Goal: Find contact information: Find contact information

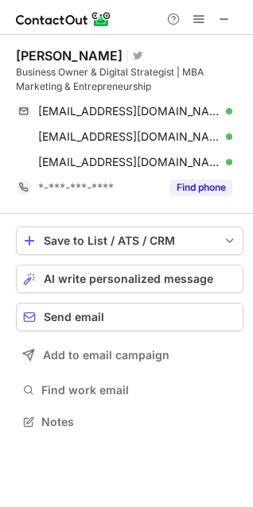
scroll to position [411, 253]
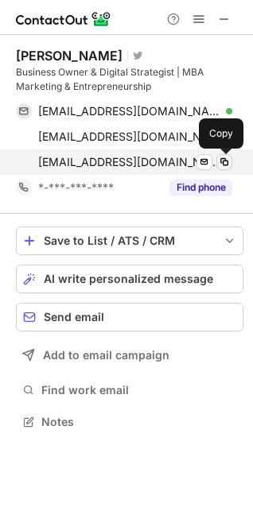
click at [217, 161] on button at bounding box center [224, 162] width 16 height 16
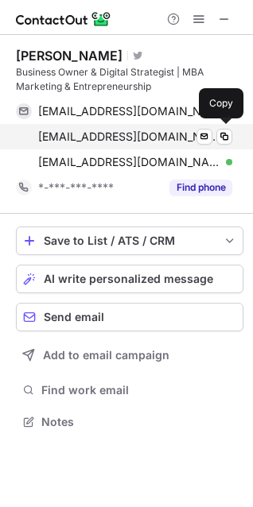
click at [125, 135] on span "mark@infoweblink.com" at bounding box center [129, 137] width 182 height 14
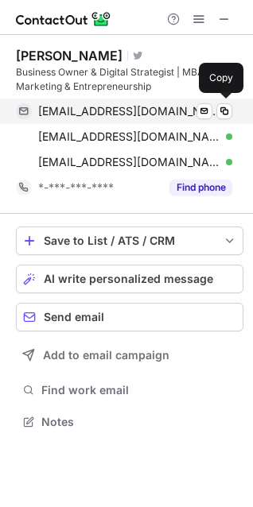
click at [122, 114] on span "mark@sellingonlinemadesimple.com.au" at bounding box center [129, 111] width 182 height 14
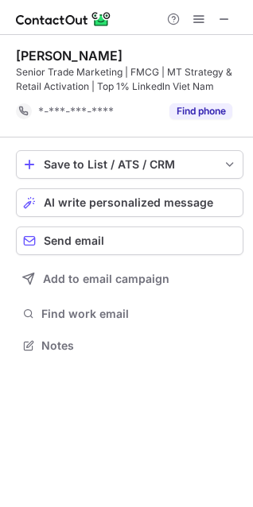
scroll to position [335, 253]
